Goal: Task Accomplishment & Management: Manage account settings

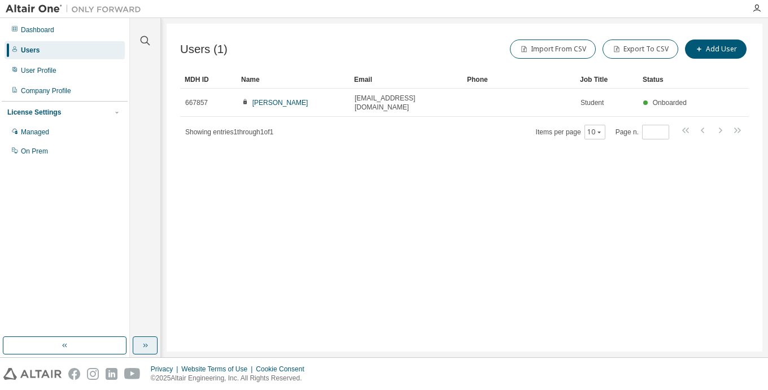
click at [146, 346] on icon "button" at bounding box center [145, 345] width 9 height 9
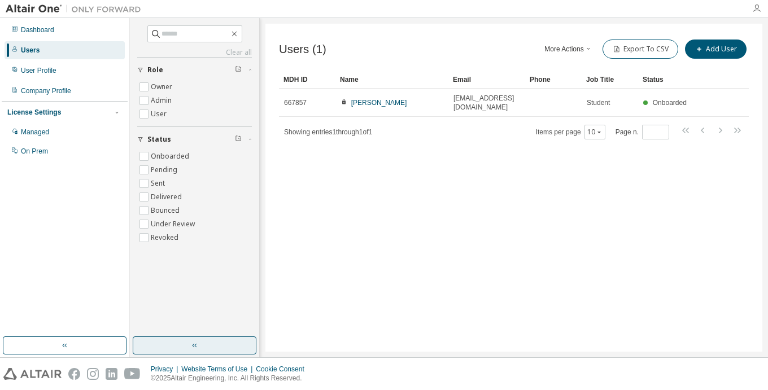
click at [758, 10] on icon "button" at bounding box center [757, 8] width 9 height 9
